Goal: Task Accomplishment & Management: Use online tool/utility

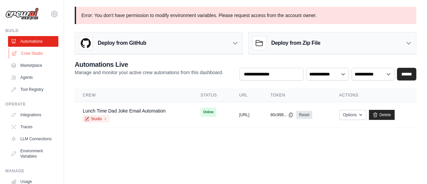
click at [26, 52] on link "Crew Studio" at bounding box center [34, 53] width 50 height 11
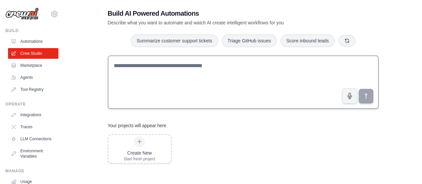
scroll to position [13, 0]
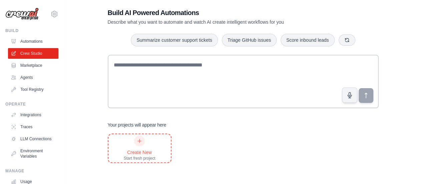
click at [138, 142] on icon at bounding box center [139, 140] width 5 height 5
click at [27, 52] on link "Crew Studio" at bounding box center [34, 53] width 50 height 11
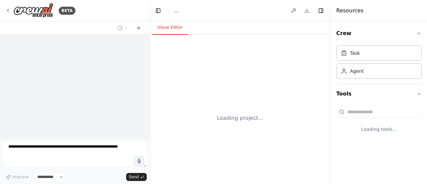
select select "****"
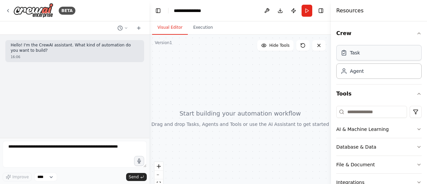
click at [370, 54] on div "Task" at bounding box center [379, 52] width 85 height 15
click at [366, 76] on div "Agent" at bounding box center [379, 70] width 85 height 15
click at [369, 56] on div "Task" at bounding box center [379, 52] width 85 height 15
click at [370, 72] on div "Agent" at bounding box center [379, 70] width 85 height 15
click at [200, 33] on button "Execution" at bounding box center [203, 28] width 30 height 14
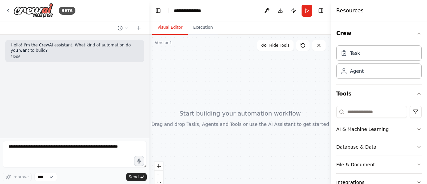
click at [172, 27] on button "Visual Editor" at bounding box center [170, 28] width 36 height 14
click at [362, 56] on div "Task" at bounding box center [379, 52] width 85 height 15
click at [361, 71] on div "Agent" at bounding box center [357, 70] width 14 height 7
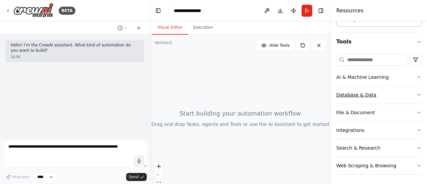
scroll to position [19, 0]
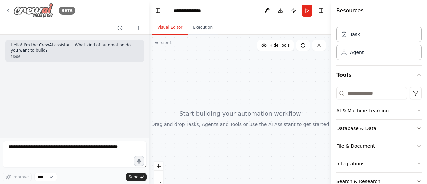
click at [9, 8] on icon at bounding box center [7, 10] width 5 height 5
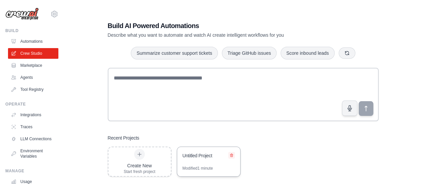
click at [232, 157] on icon at bounding box center [232, 155] width 4 height 4
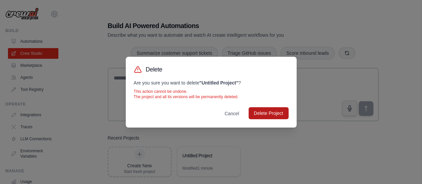
click at [266, 112] on button "Delete Project" at bounding box center [269, 113] width 40 height 12
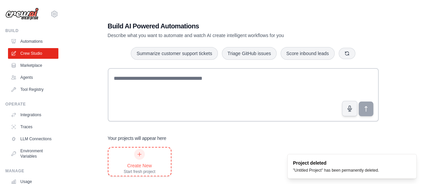
click at [138, 152] on icon at bounding box center [139, 154] width 5 height 5
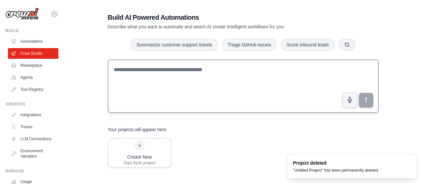
scroll to position [13, 0]
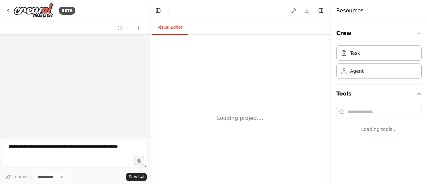
select select "****"
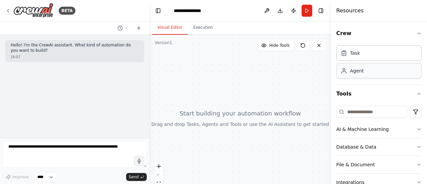
click at [371, 71] on div "Agent" at bounding box center [379, 70] width 85 height 15
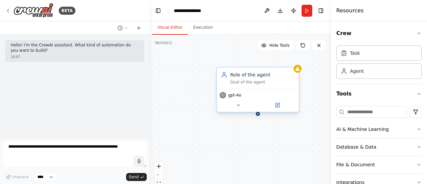
click at [245, 83] on div "Goal of the agent" at bounding box center [262, 81] width 65 height 5
click at [244, 85] on div "Role of the agent Goal of the agent" at bounding box center [258, 77] width 82 height 21
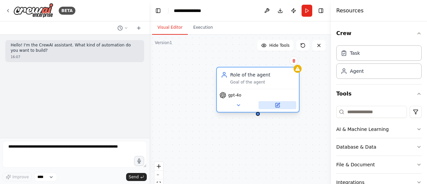
click at [276, 107] on icon at bounding box center [278, 105] width 4 height 4
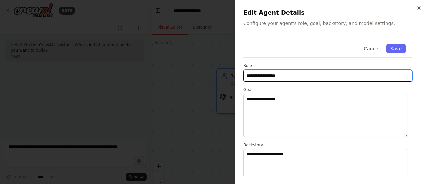
click at [286, 76] on input "**********" at bounding box center [327, 76] width 169 height 12
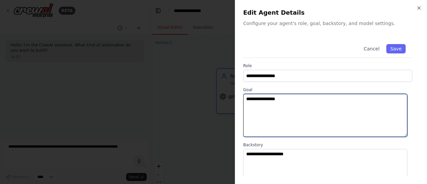
click at [291, 111] on textarea "**********" at bounding box center [325, 115] width 164 height 43
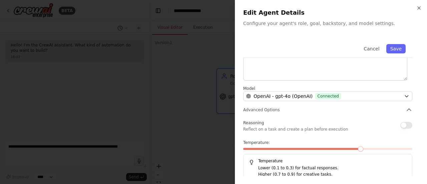
scroll to position [118, 0]
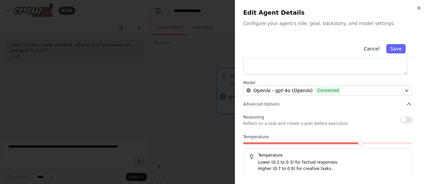
click at [370, 48] on button "Cancel" at bounding box center [372, 48] width 24 height 9
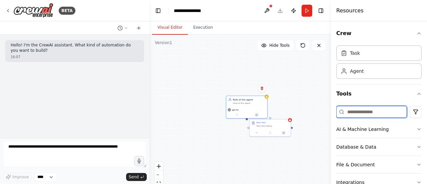
click at [378, 113] on input at bounding box center [372, 112] width 71 height 12
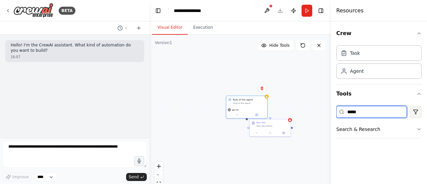
type input "*****"
click at [414, 111] on html "**********" at bounding box center [213, 92] width 427 height 184
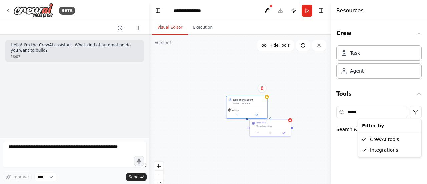
click at [379, 111] on html "**********" at bounding box center [213, 92] width 427 height 184
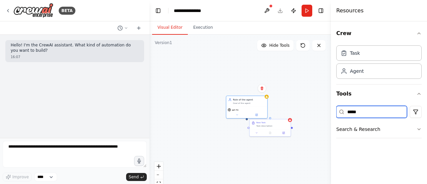
click at [373, 113] on input "*****" at bounding box center [372, 112] width 71 height 12
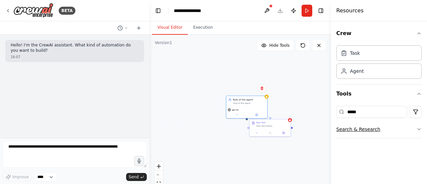
click at [420, 129] on icon "button" at bounding box center [419, 129] width 5 height 5
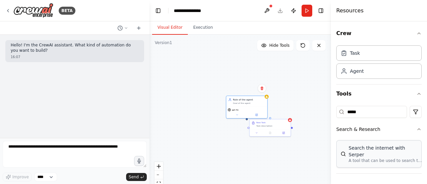
click at [387, 158] on p "A tool that can be used to search the internet with a search_query. Supports di…" at bounding box center [385, 160] width 73 height 5
drag, startPoint x: 296, startPoint y: 153, endPoint x: 280, endPoint y: 125, distance: 32.1
click at [280, 128] on div "A tool that can be used to search the internet with a search_query. Supports di…" at bounding box center [275, 130] width 33 height 5
drag, startPoint x: 272, startPoint y: 131, endPoint x: 272, endPoint y: 156, distance: 25.4
click at [272, 159] on div "Search the internet with Serper A tool that can be used to search the internet …" at bounding box center [274, 157] width 42 height 24
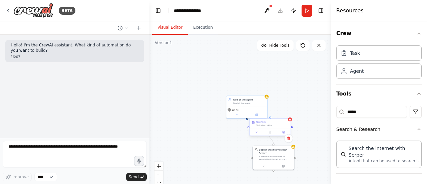
click at [269, 134] on div "Role of the agent Goal of the agent gpt-4o New Task Task description Search the…" at bounding box center [238, 120] width 91 height 83
click at [291, 127] on div at bounding box center [292, 127] width 2 height 2
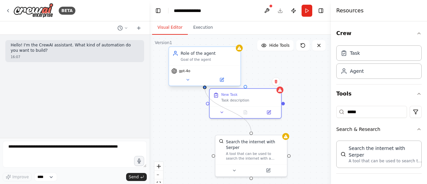
drag, startPoint x: 252, startPoint y: 133, endPoint x: 208, endPoint y: 86, distance: 64.3
click at [208, 86] on div "Role of the agent Goal of the agent gpt-4o New Task Task description Search the…" at bounding box center [190, 90] width 158 height 145
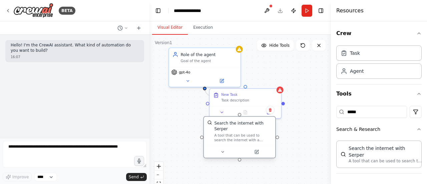
drag, startPoint x: 237, startPoint y: 142, endPoint x: 226, endPoint y: 127, distance: 19.3
click at [226, 127] on div "Search the internet with Serper A tool that can be used to search the internet …" at bounding box center [242, 131] width 57 height 22
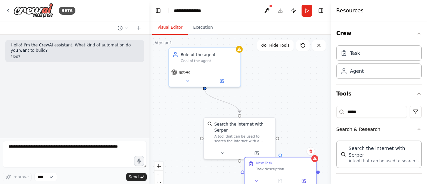
drag, startPoint x: 252, startPoint y: 95, endPoint x: 291, endPoint y: 166, distance: 80.7
click at [291, 166] on div "New Task Task description" at bounding box center [284, 166] width 56 height 10
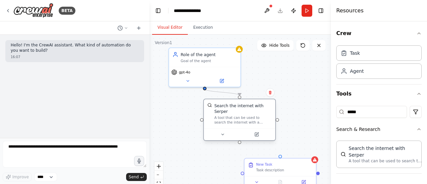
drag, startPoint x: 260, startPoint y: 125, endPoint x: 258, endPoint y: 109, distance: 16.5
click at [258, 109] on div "Search the internet with Serper A tool that can be used to search the internet …" at bounding box center [242, 114] width 57 height 22
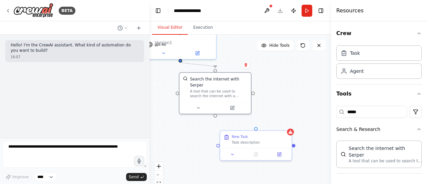
drag, startPoint x: 241, startPoint y: 141, endPoint x: 217, endPoint y: 110, distance: 40.0
click at [217, 110] on div ".deletable-edge-delete-btn { width: 20px; height: 20px; border: 0px solid #ffff…" at bounding box center [241, 118] width 182 height 167
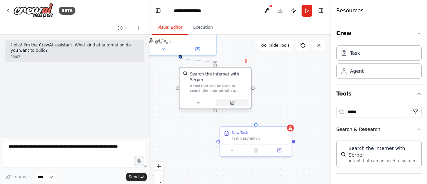
click at [240, 99] on button at bounding box center [232, 102] width 33 height 7
click at [216, 109] on div ".deletable-edge-delete-btn { width: 20px; height: 20px; border: 0px solid #ffff…" at bounding box center [241, 118] width 182 height 167
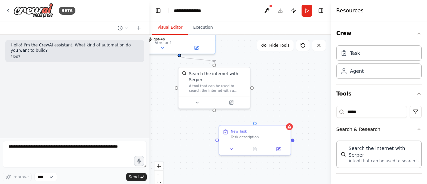
drag, startPoint x: 223, startPoint y: 116, endPoint x: 215, endPoint y: 107, distance: 12.3
click at [215, 107] on div ".deletable-edge-delete-btn { width: 20px; height: 20px; border: 0px solid #ffff…" at bounding box center [241, 118] width 182 height 167
drag, startPoint x: 255, startPoint y: 122, endPoint x: 214, endPoint y: 106, distance: 44.7
click at [214, 106] on div ".deletable-edge-delete-btn { width: 20px; height: 20px; border: 0px solid #ffff…" at bounding box center [241, 118] width 182 height 167
click at [209, 118] on div ".deletable-edge-delete-btn { width: 20px; height: 20px; border: 0px solid #ffff…" at bounding box center [241, 118] width 182 height 167
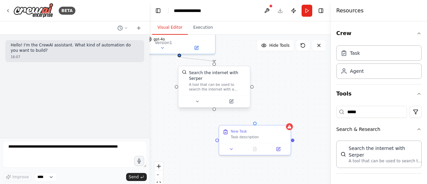
click at [237, 73] on div "Search the internet with Serper" at bounding box center [217, 76] width 57 height 12
click at [233, 98] on button at bounding box center [231, 101] width 33 height 7
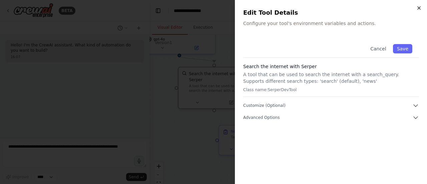
click at [419, 8] on icon "button" at bounding box center [419, 7] width 5 height 5
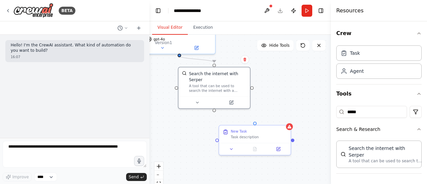
click at [277, 95] on div ".deletable-edge-delete-btn { width: 20px; height: 20px; border: 0px solid #ffff…" at bounding box center [241, 118] width 182 height 167
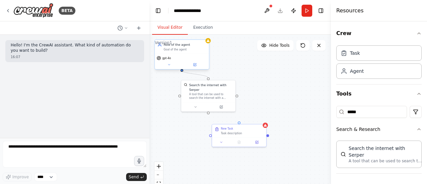
drag, startPoint x: 182, startPoint y: 73, endPoint x: 182, endPoint y: 68, distance: 4.7
click at [182, 68] on div "Role of the agent Goal of the agent gpt-4o New Task Task description Search the…" at bounding box center [171, 73] width 120 height 110
click at [165, 81] on html "**********" at bounding box center [213, 92] width 427 height 184
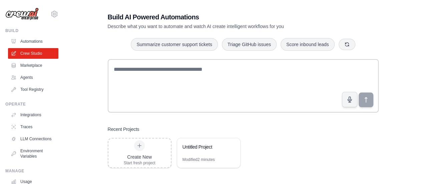
scroll to position [13, 0]
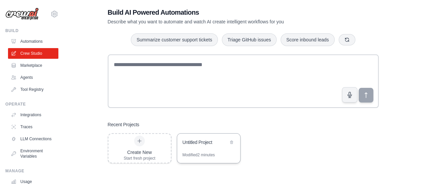
click at [195, 146] on div "Untitled Project" at bounding box center [206, 143] width 46 height 8
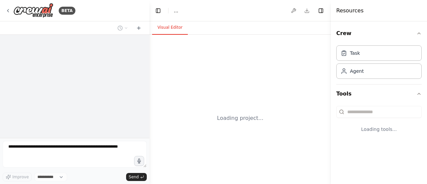
select select "****"
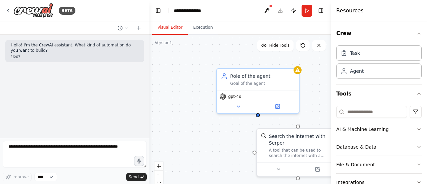
drag, startPoint x: 166, startPoint y: 91, endPoint x: 157, endPoint y: 102, distance: 13.8
click at [157, 102] on div "Role of the agent Goal of the agent gpt-4o New Task Task description Search the…" at bounding box center [241, 118] width 182 height 167
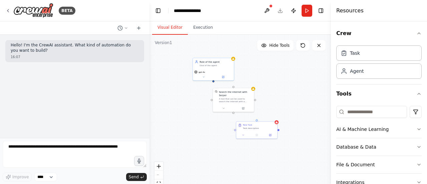
drag, startPoint x: 206, startPoint y: 146, endPoint x: 188, endPoint y: 105, distance: 44.6
click at [184, 109] on div "Role of the agent Goal of the agent gpt-4o New Task Task description Search the…" at bounding box center [241, 118] width 182 height 167
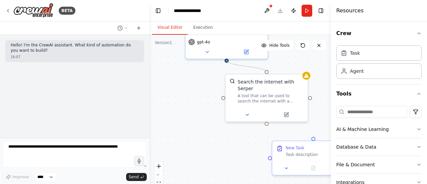
drag, startPoint x: 228, startPoint y: 62, endPoint x: 271, endPoint y: 70, distance: 42.9
click at [271, 70] on div "Role of the agent Goal of the agent gpt-4o New Task Task description Search the…" at bounding box center [241, 118] width 182 height 167
click at [207, 122] on div ".deletable-edge-delete-btn { width: 20px; height: 20px; border: 0px solid #ffff…" at bounding box center [241, 118] width 182 height 167
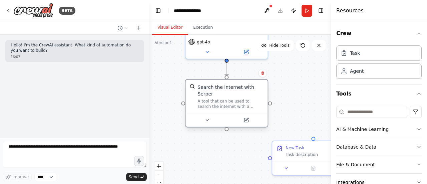
drag, startPoint x: 253, startPoint y: 99, endPoint x: 220, endPoint y: 101, distance: 33.5
click at [220, 101] on div "A tool that can be used to search the internet with a search_query. Supports di…" at bounding box center [231, 104] width 66 height 11
click at [227, 99] on div "A tool that can be used to search the internet with a search_query. Supports di…" at bounding box center [231, 104] width 66 height 11
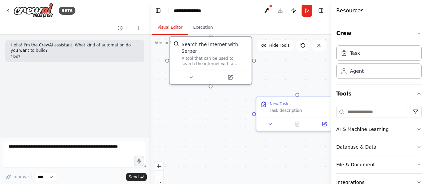
drag, startPoint x: 223, startPoint y: 147, endPoint x: 207, endPoint y: 103, distance: 46.9
click at [207, 103] on div ".deletable-edge-delete-btn { width: 20px; height: 20px; border: 0px solid #ffff…" at bounding box center [241, 118] width 182 height 167
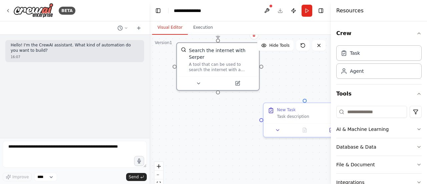
drag, startPoint x: 210, startPoint y: 81, endPoint x: 218, endPoint y: 87, distance: 9.5
click at [218, 87] on div ".deletable-edge-delete-btn { width: 20px; height: 20px; border: 0px solid #ffff…" at bounding box center [241, 118] width 182 height 167
click at [221, 85] on div ".deletable-edge-delete-btn { width: 20px; height: 20px; border: 0px solid #ffff…" at bounding box center [241, 118] width 182 height 167
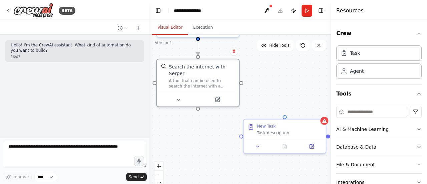
drag, startPoint x: 219, startPoint y: 88, endPoint x: 199, endPoint y: 105, distance: 26.1
click at [199, 105] on div ".deletable-edge-delete-btn { width: 20px; height: 20px; border: 0px solid #ffff…" at bounding box center [241, 118] width 182 height 167
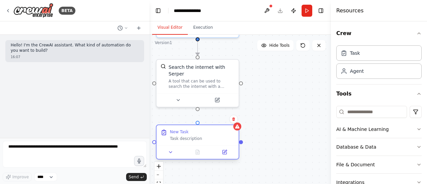
drag, startPoint x: 286, startPoint y: 119, endPoint x: 196, endPoint y: 124, distance: 89.3
click at [196, 125] on div "New Task Task description" at bounding box center [197, 142] width 83 height 35
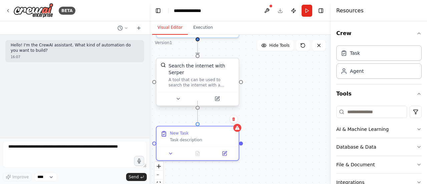
drag, startPoint x: 198, startPoint y: 124, endPoint x: 198, endPoint y: 101, distance: 23.7
click at [198, 101] on div "Role of the agent Goal of the agent gpt-4o New Task Task description Search the…" at bounding box center [180, 42] width 182 height 167
click at [263, 114] on div ".deletable-edge-delete-btn { width: 20px; height: 20px; border: 0px solid #ffff…" at bounding box center [241, 118] width 182 height 167
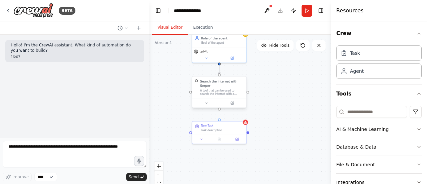
click at [235, 89] on div "A tool that can be used to search the internet with a search_query. Supports di…" at bounding box center [222, 92] width 44 height 7
click at [241, 69] on icon at bounding box center [241, 70] width 3 height 4
click at [228, 72] on button "Confirm" at bounding box center [222, 69] width 24 height 8
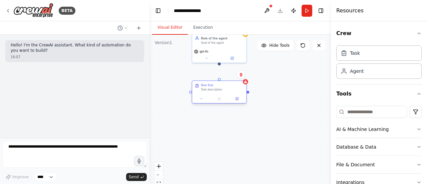
drag, startPoint x: 236, startPoint y: 129, endPoint x: 237, endPoint y: 90, distance: 38.8
click at [237, 90] on div "Task description" at bounding box center [222, 90] width 43 height 4
drag, startPoint x: 219, startPoint y: 63, endPoint x: 220, endPoint y: 83, distance: 20.4
click at [220, 83] on div "Role of the agent Goal of the agent gpt-4o New Task Task description" at bounding box center [208, 66] width 120 height 110
click at [222, 129] on div ".deletable-edge-delete-btn { width: 20px; height: 20px; border: 0px solid #ffff…" at bounding box center [241, 118] width 182 height 167
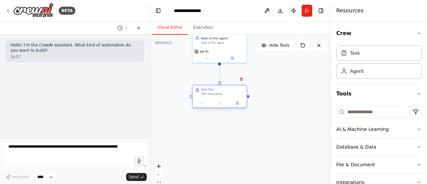
click at [224, 93] on div "New Task Task description" at bounding box center [222, 92] width 43 height 8
click at [356, 110] on input at bounding box center [372, 112] width 71 height 12
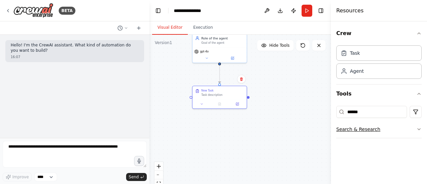
click at [418, 129] on icon "button" at bounding box center [419, 129] width 5 height 5
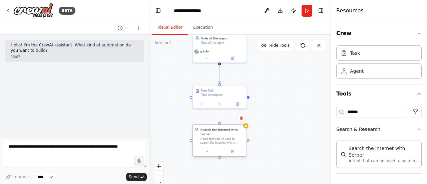
drag, startPoint x: 256, startPoint y: 103, endPoint x: 230, endPoint y: 134, distance: 39.9
click at [230, 137] on div "A tool that can be used to search the internet with a search_query. Supports di…" at bounding box center [223, 140] width 44 height 7
drag, startPoint x: 248, startPoint y: 97, endPoint x: 218, endPoint y: 128, distance: 42.5
click at [218, 121] on div "Role of the agent Goal of the agent gpt-4o New Task Task description Search the…" at bounding box center [208, 66] width 120 height 110
drag, startPoint x: 220, startPoint y: 124, endPoint x: 246, endPoint y: 98, distance: 35.9
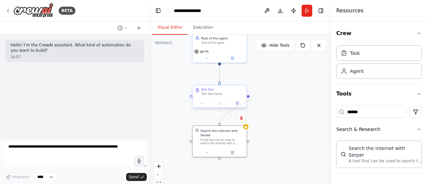
click at [246, 98] on div "Role of the agent Goal of the agent gpt-4o New Task Task description Search the…" at bounding box center [208, 66] width 120 height 110
click at [277, 129] on div ".deletable-edge-delete-btn { width: 20px; height: 20px; border: 0px solid #ffff…" at bounding box center [241, 118] width 182 height 167
click at [213, 131] on div "Search the internet with Serper" at bounding box center [223, 132] width 44 height 9
click at [242, 119] on icon at bounding box center [241, 118] width 3 height 4
click at [226, 120] on button "Confirm" at bounding box center [223, 118] width 24 height 8
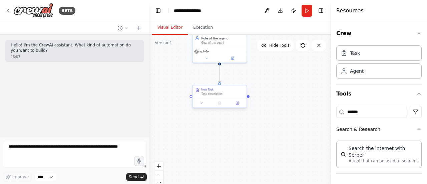
click at [224, 93] on div "Task description" at bounding box center [222, 95] width 43 height 4
click at [238, 103] on icon at bounding box center [237, 103] width 3 height 3
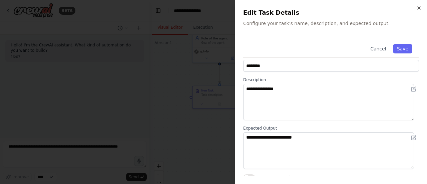
scroll to position [15, 0]
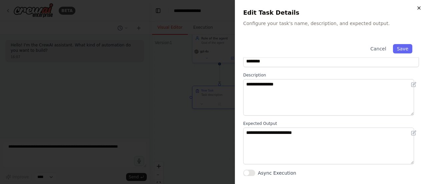
click at [417, 9] on icon "button" at bounding box center [419, 7] width 5 height 5
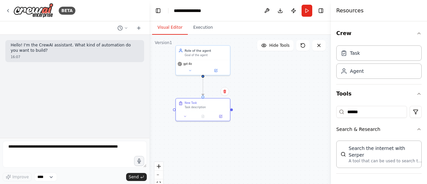
drag, startPoint x: 271, startPoint y: 122, endPoint x: 266, endPoint y: 115, distance: 8.4
click at [266, 115] on div ".deletable-edge-delete-btn { width: 20px; height: 20px; border: 0px solid #ffff…" at bounding box center [241, 118] width 182 height 167
drag, startPoint x: 234, startPoint y: 82, endPoint x: 198, endPoint y: 76, distance: 36.0
click at [198, 76] on div ".deletable-edge-delete-btn { width: 20px; height: 20px; border: 0px solid #ffff…" at bounding box center [241, 118] width 182 height 167
drag, startPoint x: 204, startPoint y: 75, endPoint x: 303, endPoint y: 88, distance: 99.7
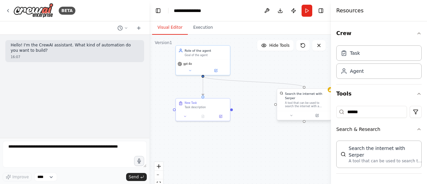
click at [251, 88] on div "Role of the agent Goal of the agent gpt-4o New Task Task description Search the…" at bounding box center [192, 78] width 120 height 110
click at [279, 145] on div ".deletable-edge-delete-btn { width: 20px; height: 20px; border: 0px solid #ffff…" at bounding box center [241, 118] width 182 height 167
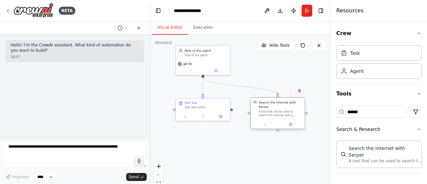
drag, startPoint x: 302, startPoint y: 101, endPoint x: 277, endPoint y: 107, distance: 25.4
click at [277, 110] on div "A tool that can be used to search the internet with a search_query. Supports di…" at bounding box center [281, 113] width 44 height 7
click at [237, 148] on div ".deletable-edge-delete-btn { width: 20px; height: 20px; border: 0px solid #ffff…" at bounding box center [241, 118] width 182 height 167
drag, startPoint x: 231, startPoint y: 109, endPoint x: 251, endPoint y: 116, distance: 20.7
click at [251, 114] on div "Role of the agent Goal of the agent gpt-4o New Task Task description Search the…" at bounding box center [192, 78] width 120 height 110
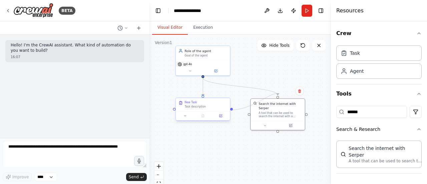
drag, startPoint x: 248, startPoint y: 111, endPoint x: 228, endPoint y: 110, distance: 20.1
click at [228, 110] on div "Role of the agent Goal of the agent gpt-4o New Task Task description Search the…" at bounding box center [192, 78] width 120 height 110
drag, startPoint x: 278, startPoint y: 128, endPoint x: 232, endPoint y: 109, distance: 50.0
click at [232, 109] on div "Role of the agent Goal of the agent gpt-4o New Task Task description Search the…" at bounding box center [192, 78] width 120 height 110
click at [240, 138] on div ".deletable-edge-delete-btn { width: 20px; height: 20px; border: 0px solid #ffff…" at bounding box center [241, 118] width 182 height 167
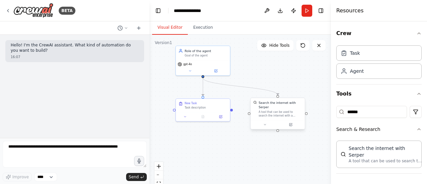
click at [259, 110] on div "A tool that can be used to search the internet with a search_query. Supports di…" at bounding box center [281, 113] width 44 height 7
click at [301, 91] on icon at bounding box center [300, 91] width 3 height 4
click at [279, 92] on button "Confirm" at bounding box center [281, 91] width 24 height 8
click at [248, 150] on div ".deletable-edge-delete-btn { width: 20px; height: 20px; border: 0px solid #ffff…" at bounding box center [241, 118] width 182 height 167
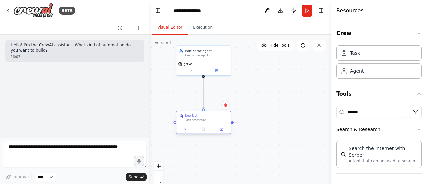
drag, startPoint x: 216, startPoint y: 105, endPoint x: 216, endPoint y: 116, distance: 10.7
click at [216, 116] on div "New Task" at bounding box center [206, 116] width 43 height 4
click at [273, 108] on div ".deletable-edge-delete-btn { width: 20px; height: 20px; border: 0px solid #ffff…" at bounding box center [241, 118] width 182 height 167
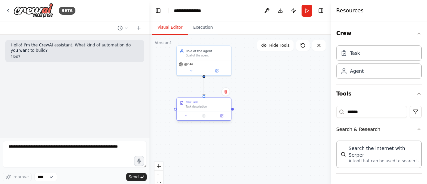
drag, startPoint x: 216, startPoint y: 118, endPoint x: 218, endPoint y: 104, distance: 14.2
click at [218, 104] on div "New Task Task description" at bounding box center [207, 105] width 43 height 8
click at [262, 135] on div ".deletable-edge-delete-btn { width: 20px; height: 20px; border: 0px solid #ffff…" at bounding box center [241, 118] width 182 height 167
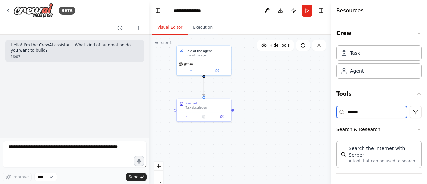
click at [356, 111] on input "******" at bounding box center [372, 112] width 71 height 12
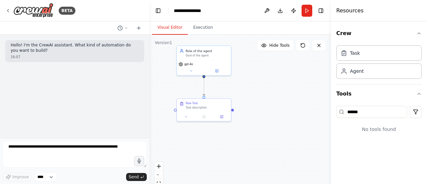
click at [288, 125] on div ".deletable-edge-delete-btn { width: 20px; height: 20px; border: 0px solid #ffff…" at bounding box center [241, 118] width 182 height 167
click at [360, 112] on input "******" at bounding box center [372, 112] width 71 height 12
click at [359, 112] on input "******" at bounding box center [372, 112] width 71 height 12
click at [358, 112] on input "******" at bounding box center [372, 112] width 71 height 12
type input "*"
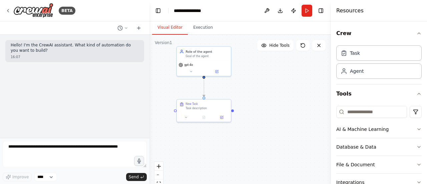
click at [279, 88] on div ".deletable-edge-delete-btn { width: 20px; height: 20px; border: 0px solid #ffff…" at bounding box center [241, 118] width 182 height 167
